Goal: Transaction & Acquisition: Obtain resource

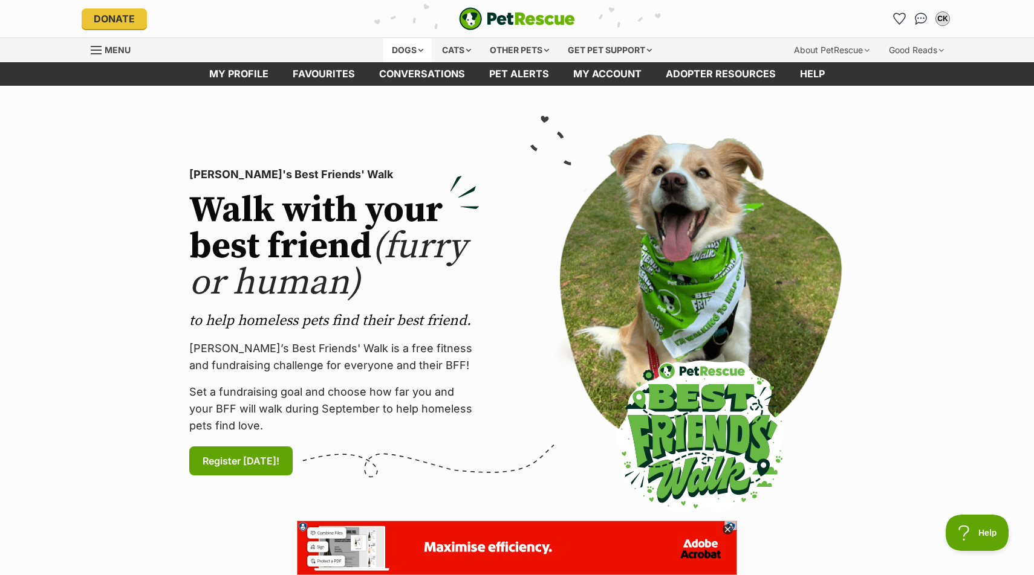
click at [392, 40] on div "Dogs" at bounding box center [407, 50] width 48 height 24
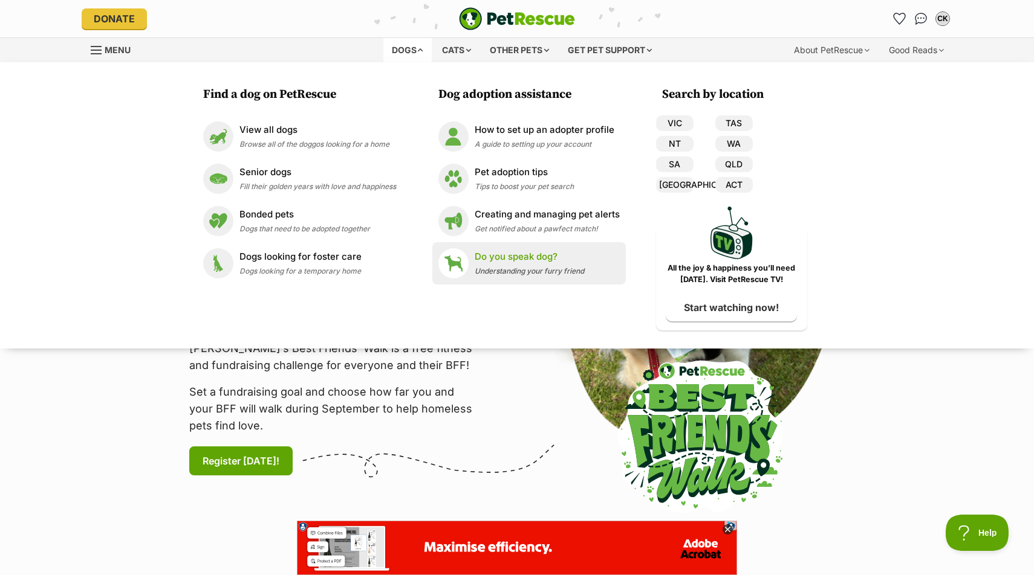
click at [471, 271] on link "Do you speak dog? Understanding your furry friend" at bounding box center [528, 263] width 181 height 30
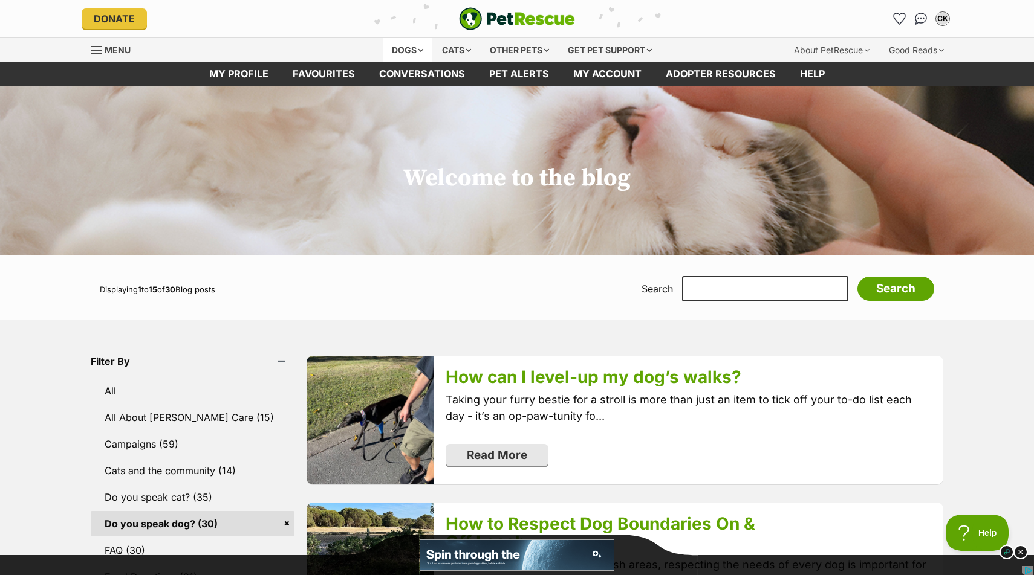
click at [404, 49] on div "Dogs" at bounding box center [407, 50] width 48 height 24
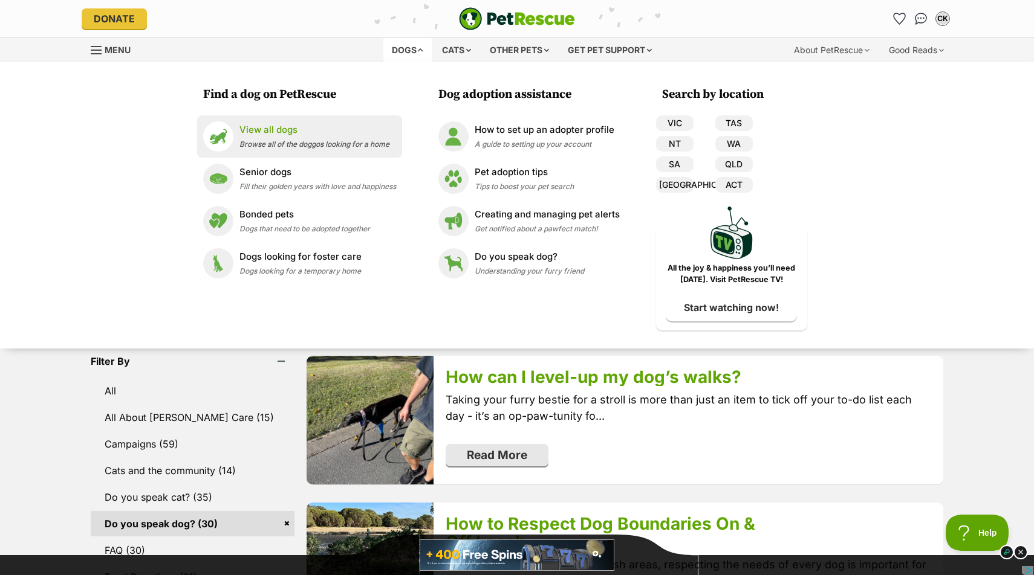
click at [309, 147] on span "Browse all of the doggos looking for a home" at bounding box center [314, 144] width 150 height 9
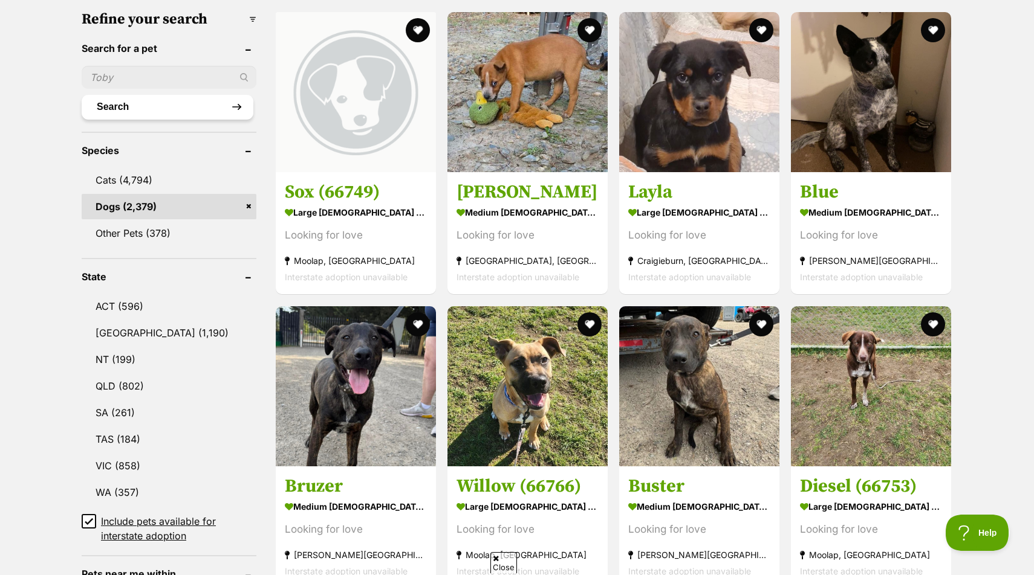
scroll to position [387, 0]
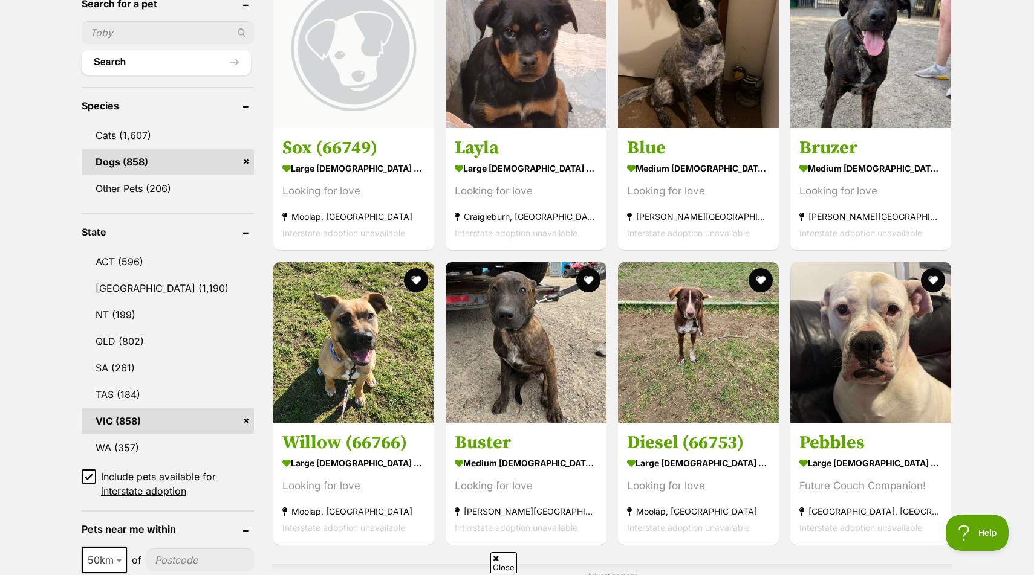
click at [93, 472] on input "Include pets available for interstate adoption" at bounding box center [89, 477] width 15 height 15
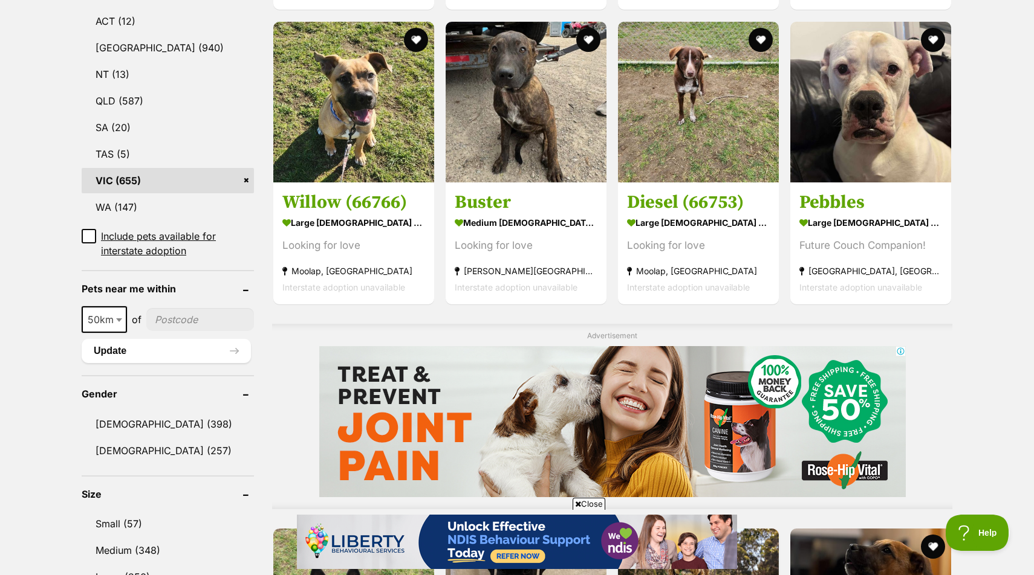
scroll to position [664, 0]
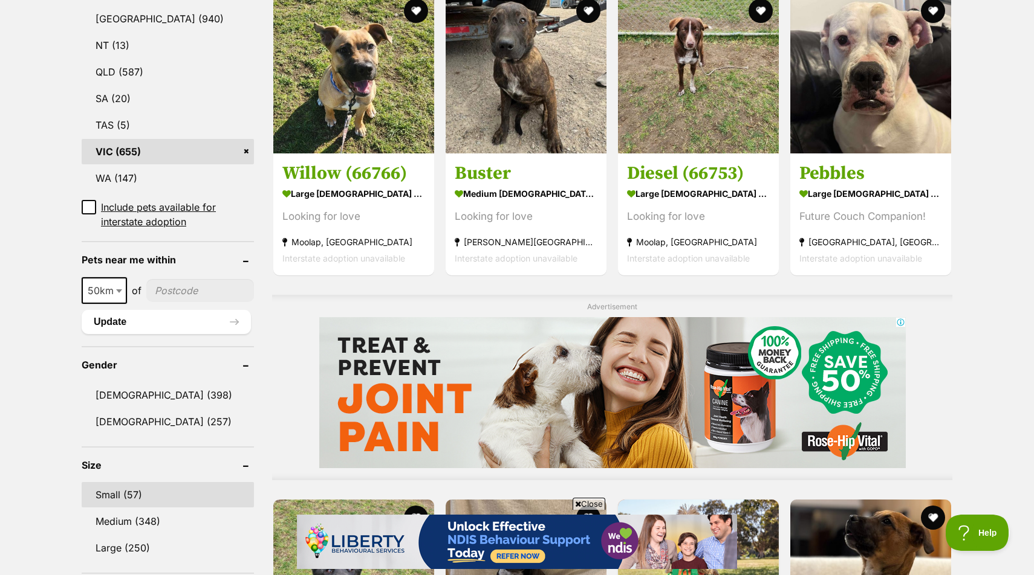
click at [120, 490] on link "Small (57)" at bounding box center [168, 494] width 172 height 25
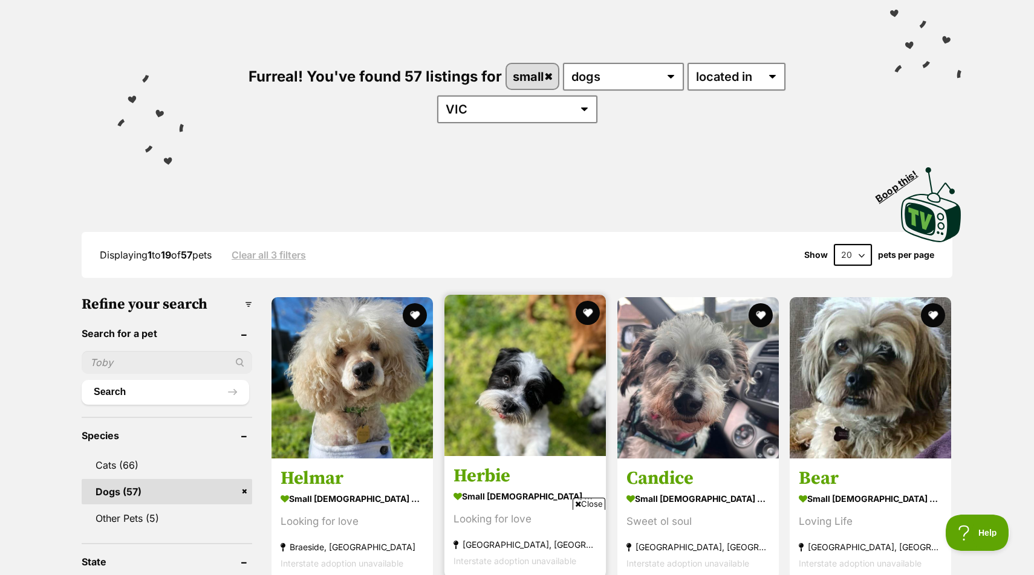
click at [500, 357] on img at bounding box center [524, 375] width 161 height 161
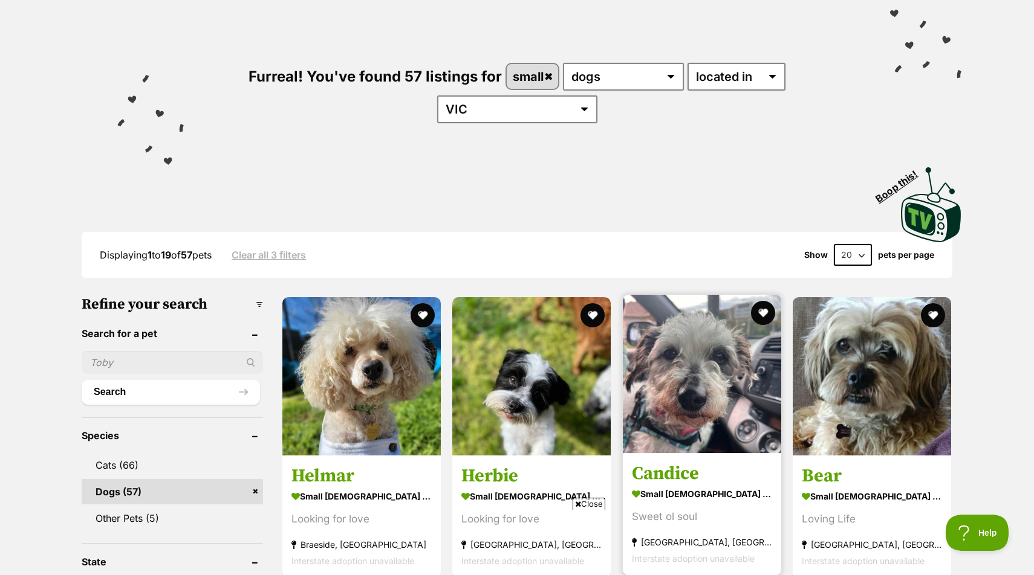
click at [736, 393] on img at bounding box center [702, 374] width 158 height 158
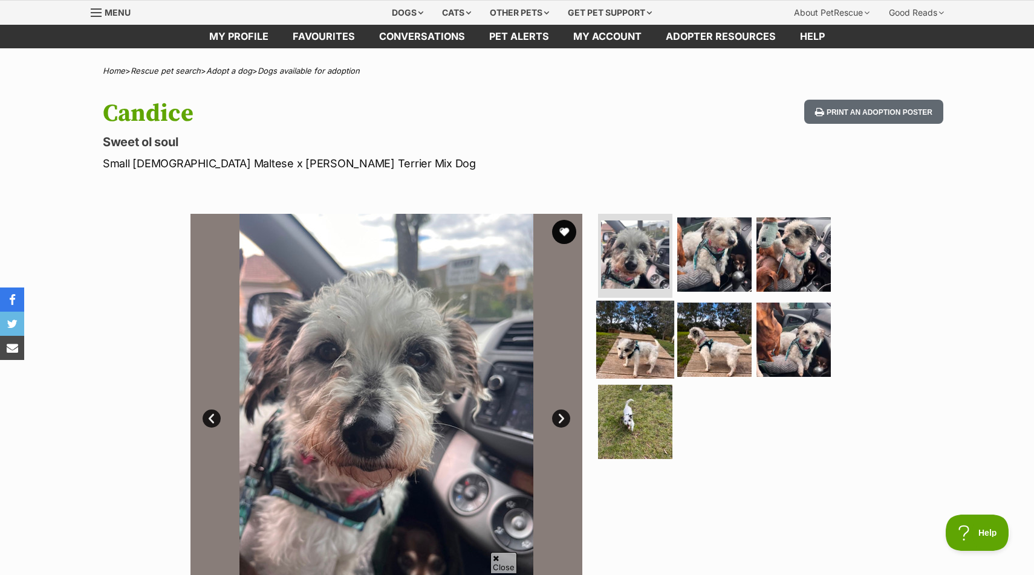
scroll to position [39, 0]
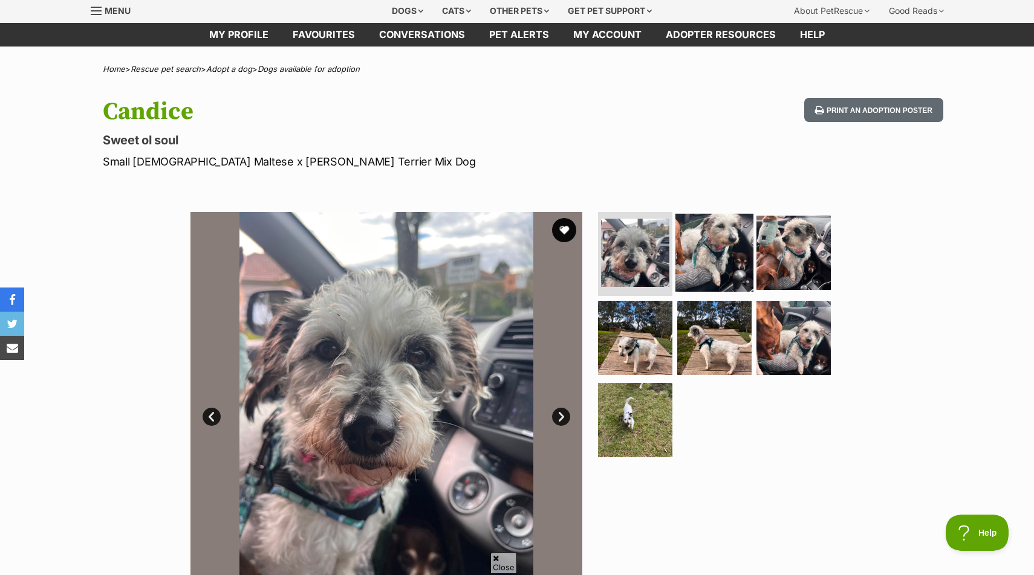
click at [734, 233] on img at bounding box center [714, 252] width 78 height 78
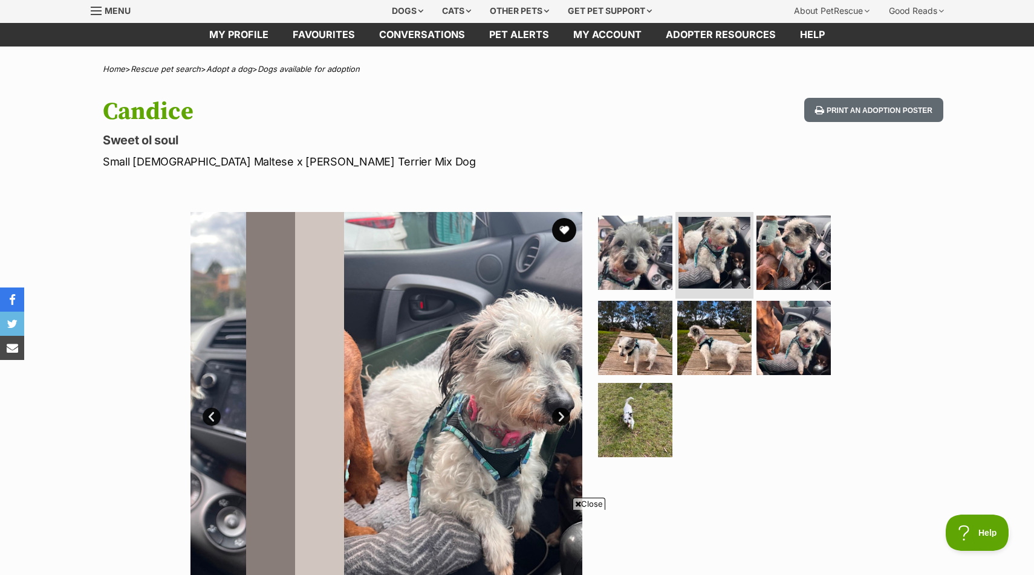
scroll to position [0, 0]
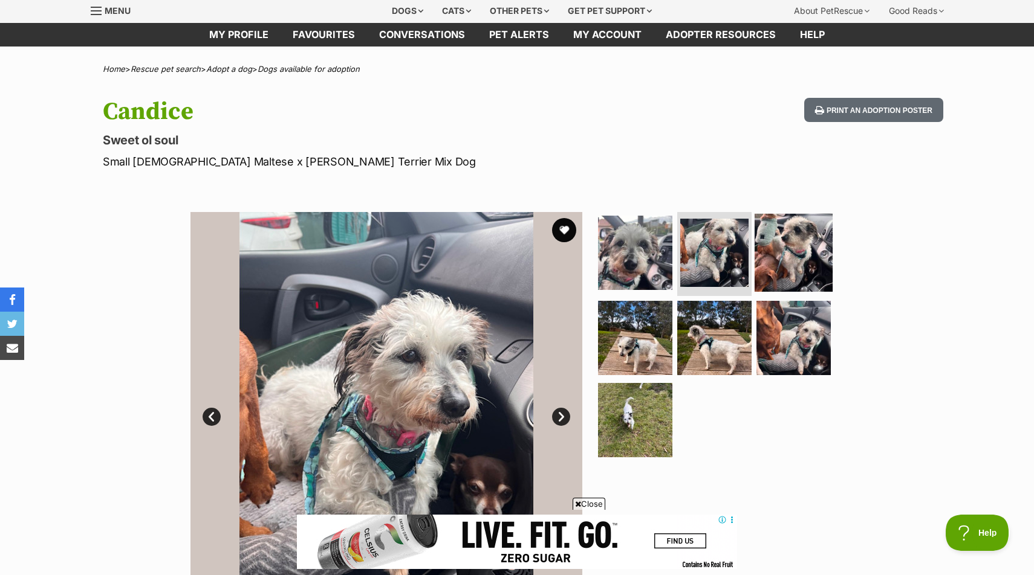
click at [792, 250] on img at bounding box center [793, 252] width 78 height 78
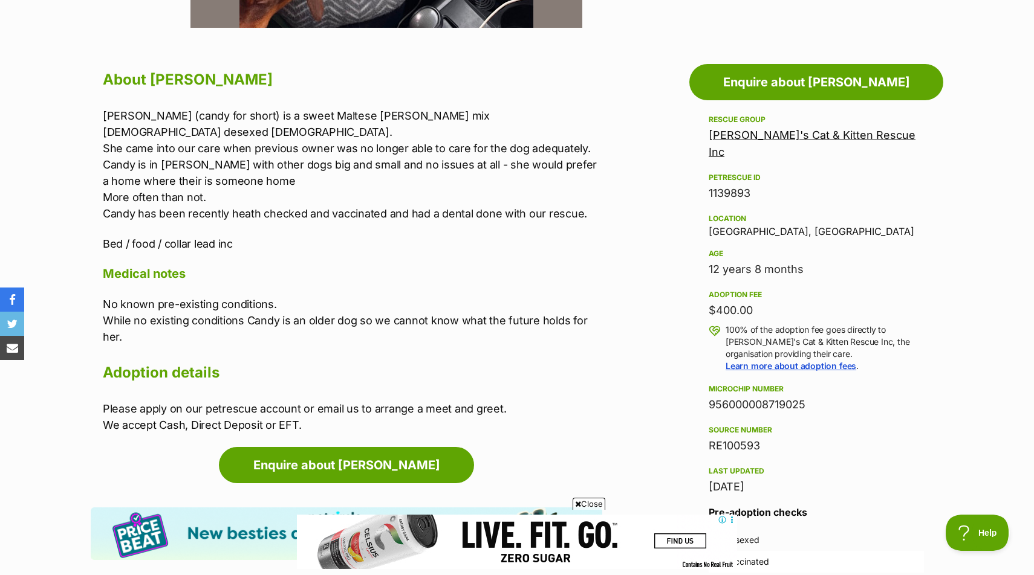
scroll to position [610, 0]
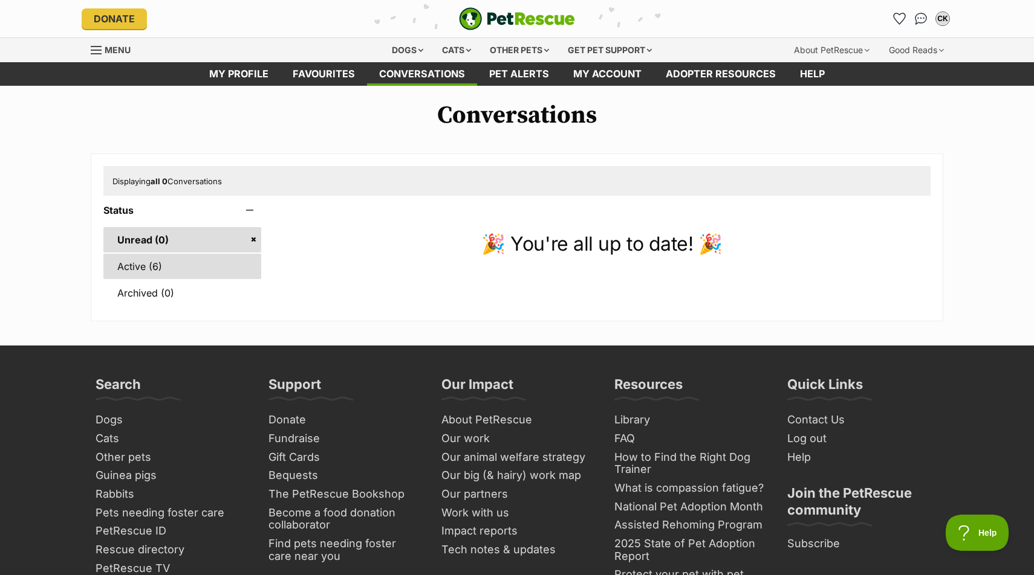
click at [147, 259] on link "Active (6)" at bounding box center [182, 266] width 158 height 25
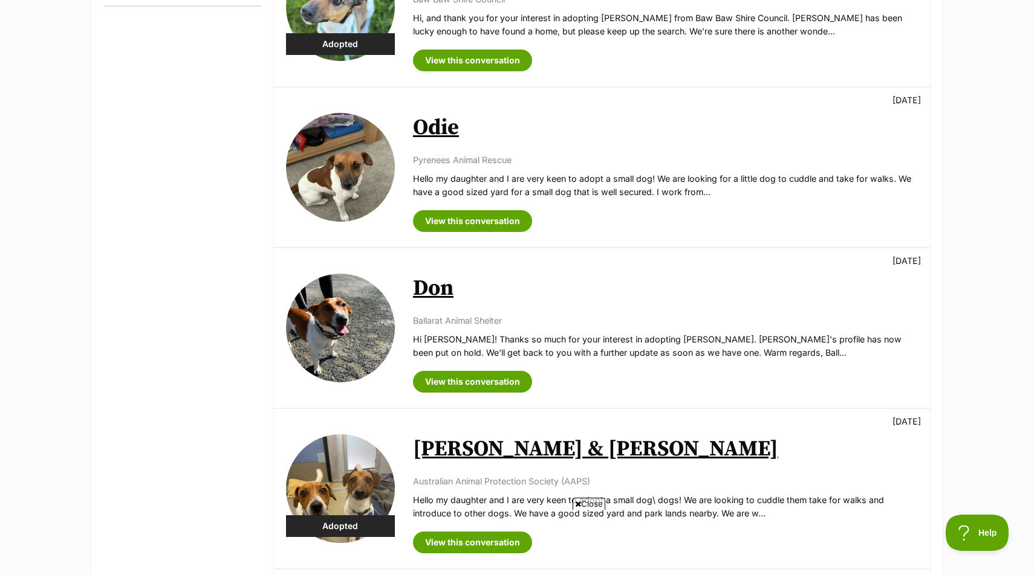
scroll to position [442, 0]
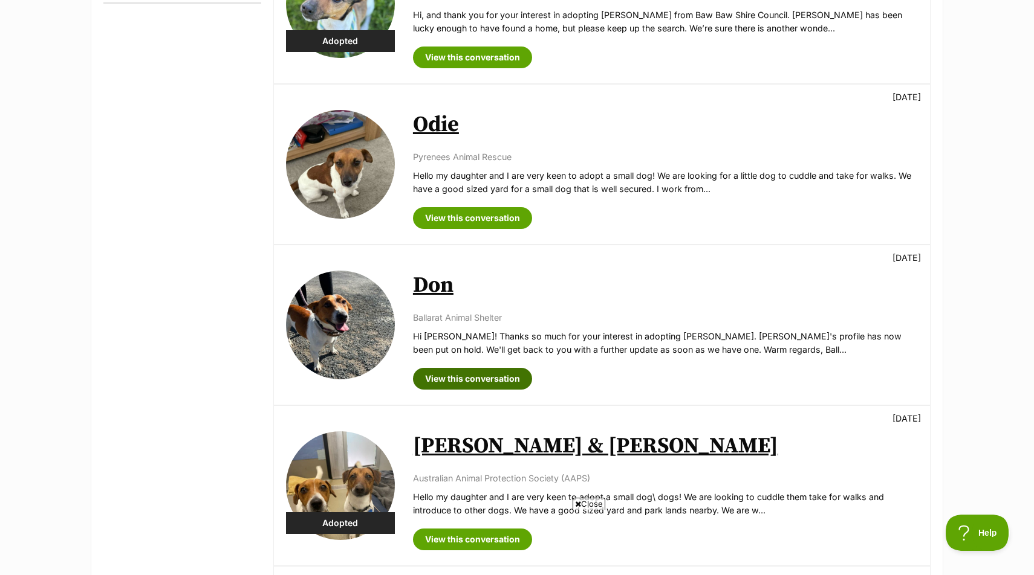
click at [483, 375] on link "View this conversation" at bounding box center [472, 379] width 119 height 22
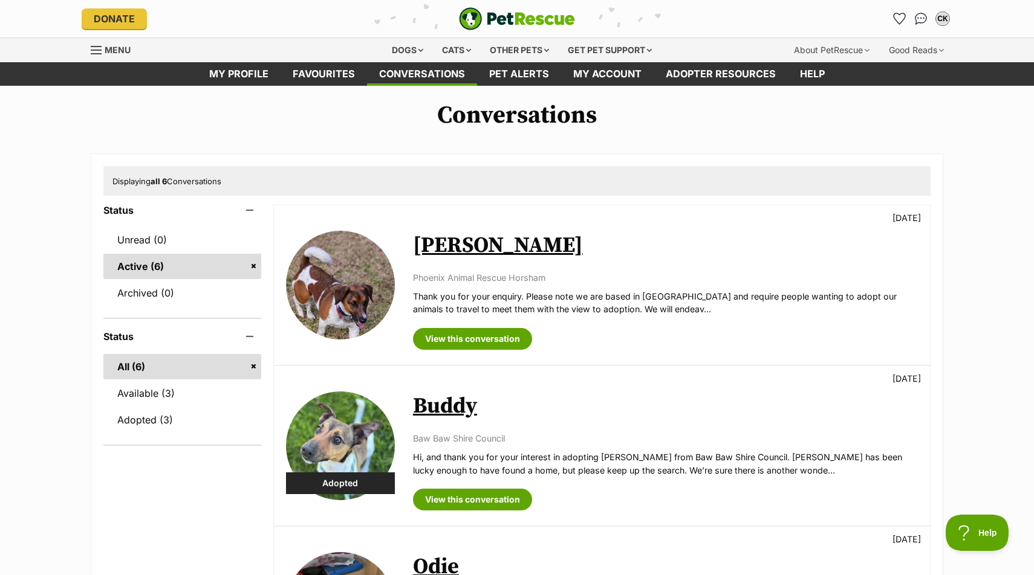
scroll to position [0, 0]
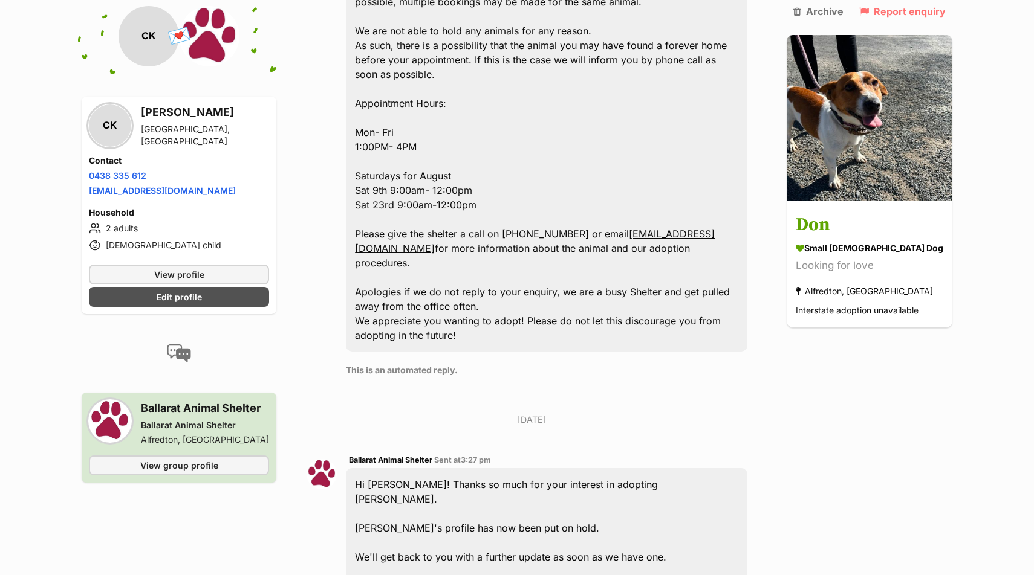
scroll to position [924, 0]
